Goal: Check status: Check status

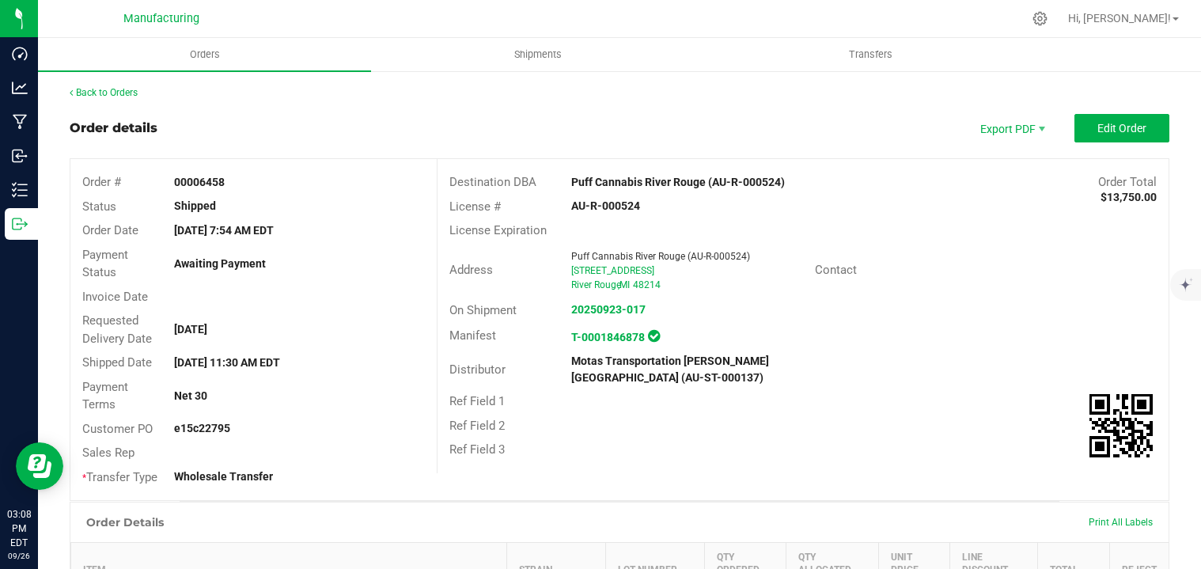
scroll to position [2282, 0]
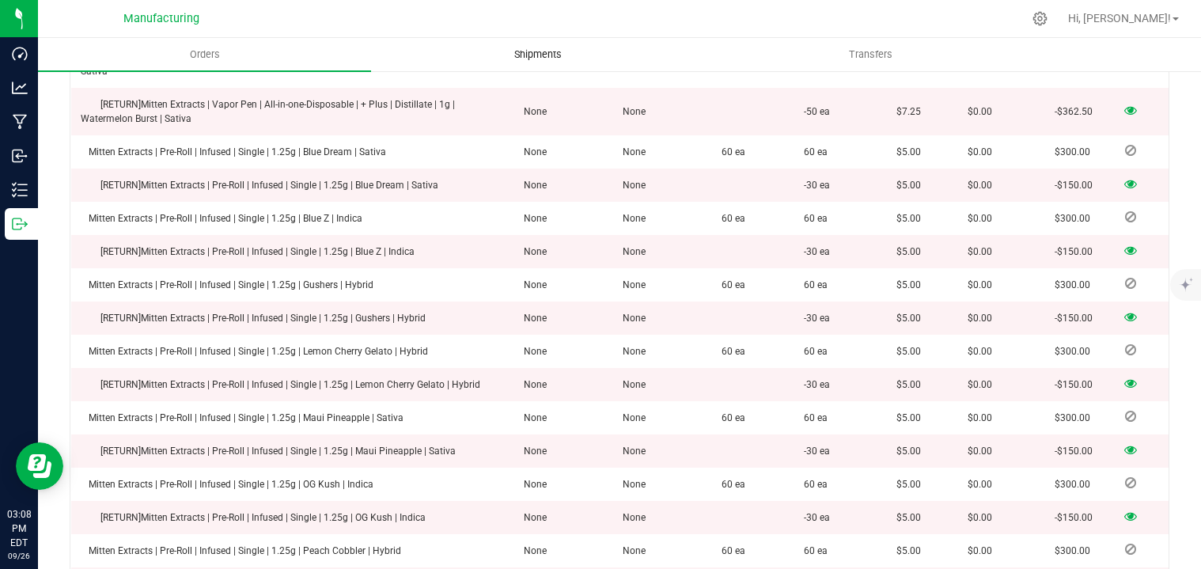
click at [553, 55] on span "Shipments" at bounding box center [538, 54] width 90 height 14
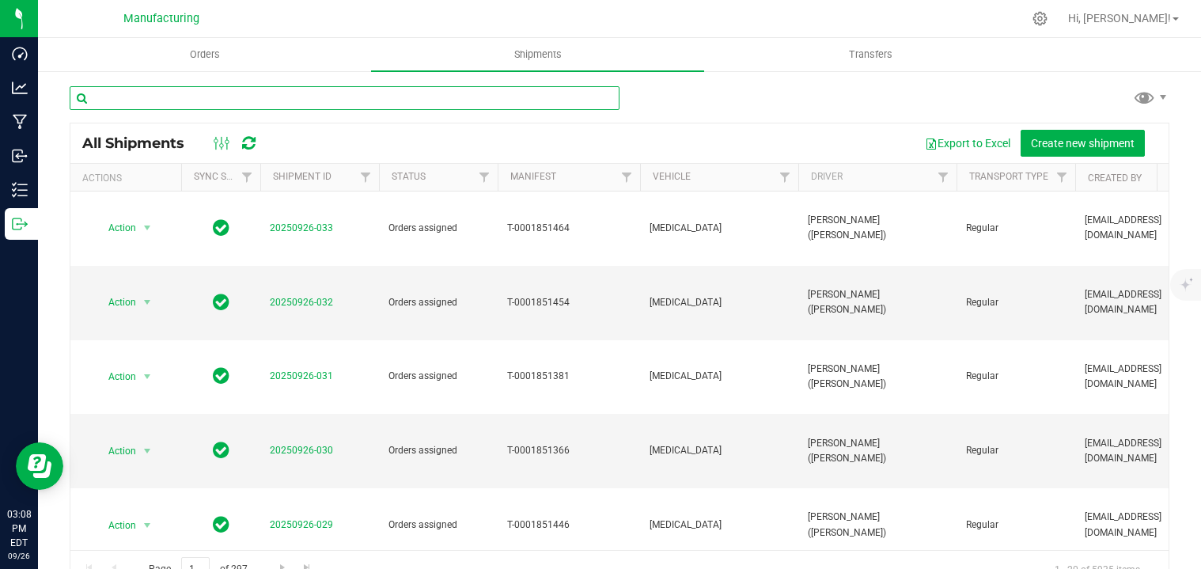
click at [160, 98] on input "text" at bounding box center [345, 98] width 550 height 24
type input "1200"
